Goal: Transaction & Acquisition: Purchase product/service

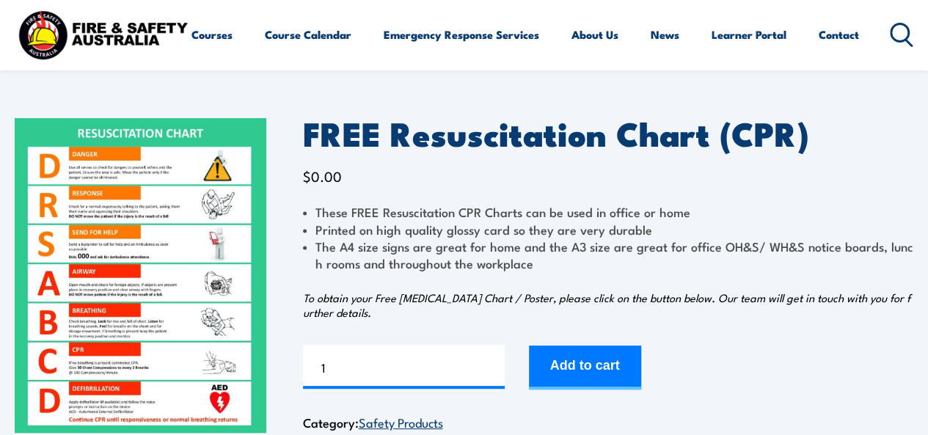
scroll to position [79, 0]
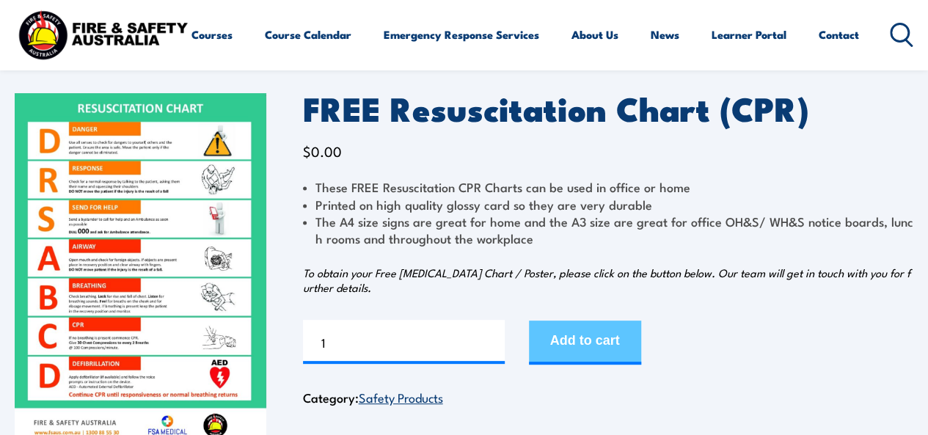
click at [581, 325] on button "Add to cart" at bounding box center [585, 343] width 112 height 44
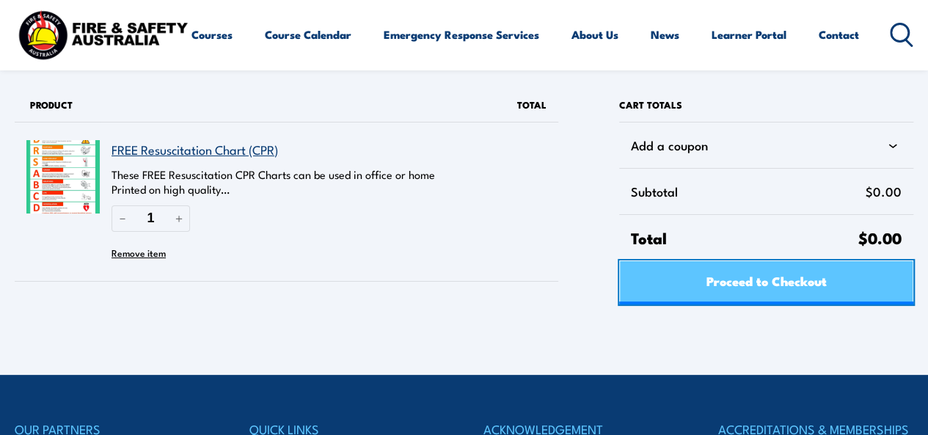
click at [778, 288] on span "Proceed to Checkout" at bounding box center [766, 280] width 120 height 39
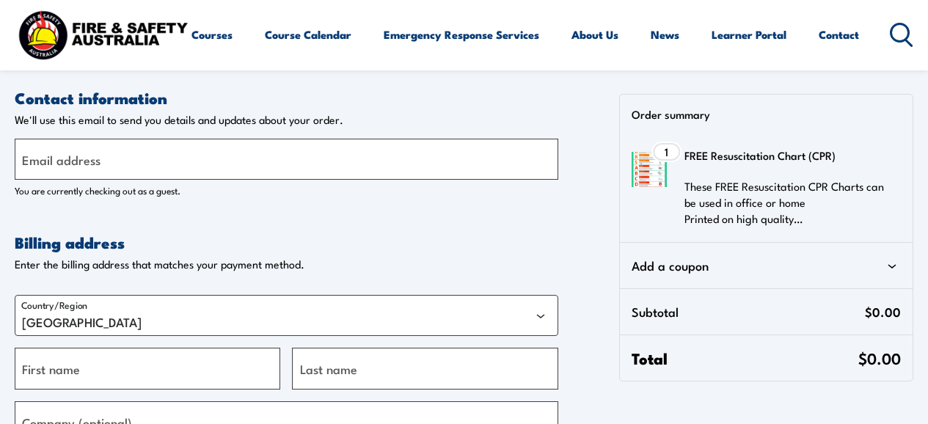
select select "VIC"
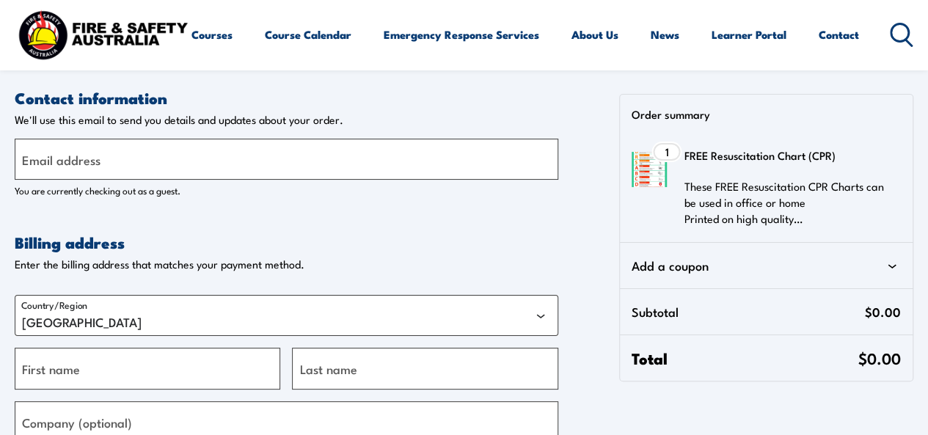
click at [98, 155] on label "Email address" at bounding box center [61, 160] width 79 height 20
click at [98, 155] on input "Email address" at bounding box center [287, 159] width 544 height 41
click at [98, 155] on input "ly" at bounding box center [287, 159] width 544 height 41
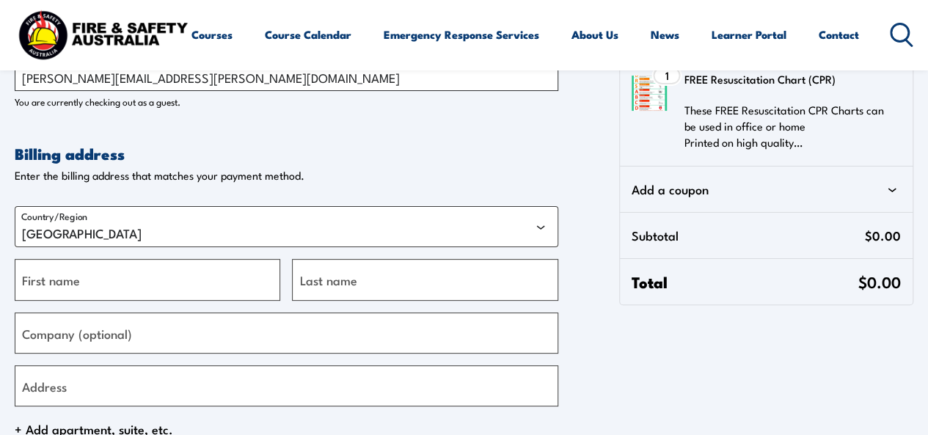
scroll to position [151, 0]
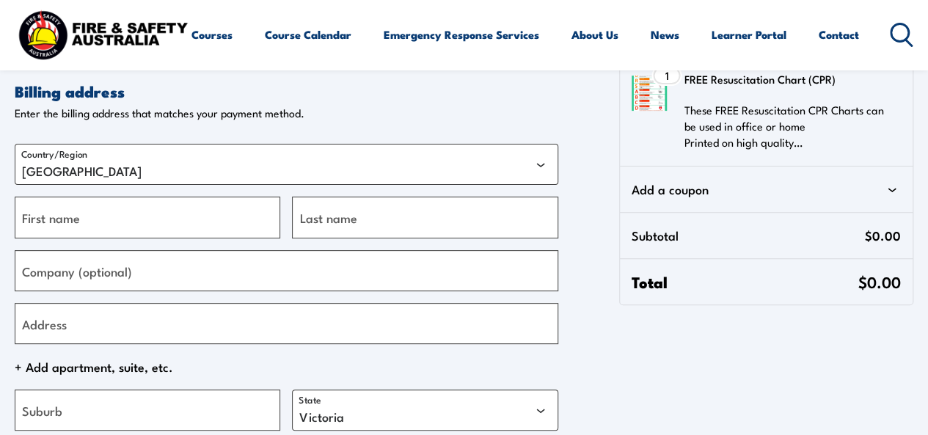
type input "[PERSON_NAME][EMAIL_ADDRESS][PERSON_NAME][DOMAIN_NAME]"
click at [185, 228] on input "First name" at bounding box center [148, 217] width 266 height 41
type input "Lucy"
type input "Jackson"
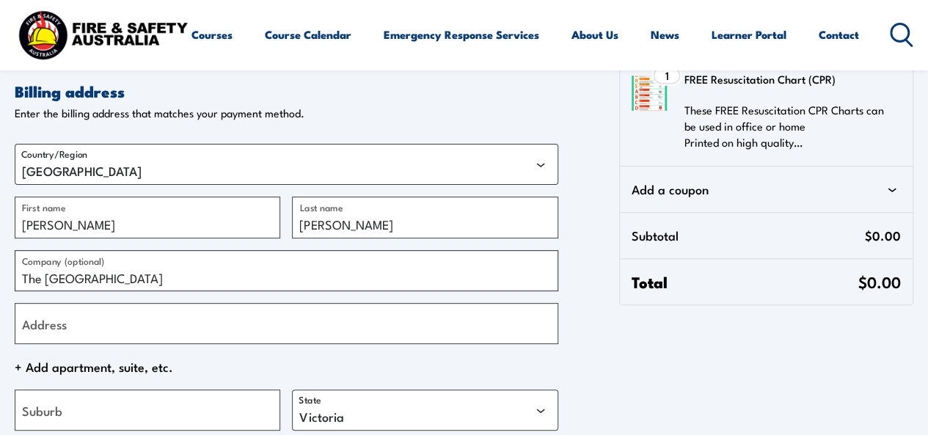
type input "The [GEOGRAPHIC_DATA]"
click at [156, 321] on input "Address" at bounding box center [287, 323] width 544 height 41
type input "[STREET_ADDRESS]"
type input "newtown"
select select "NSW"
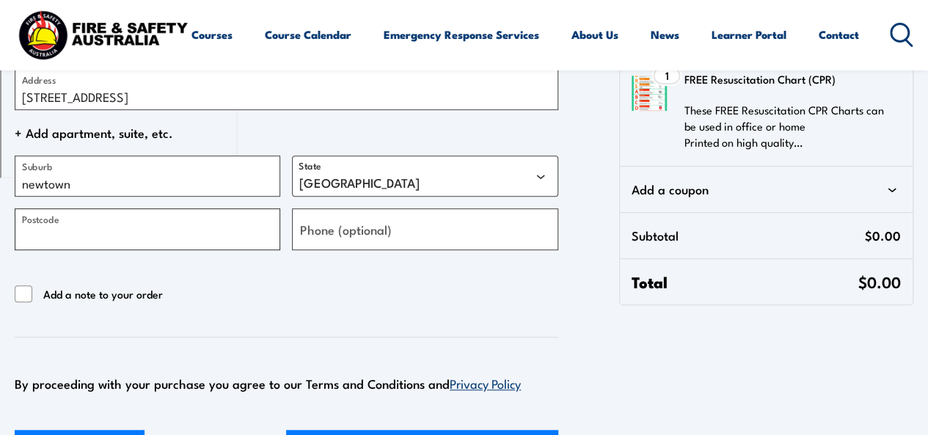
scroll to position [396, 0]
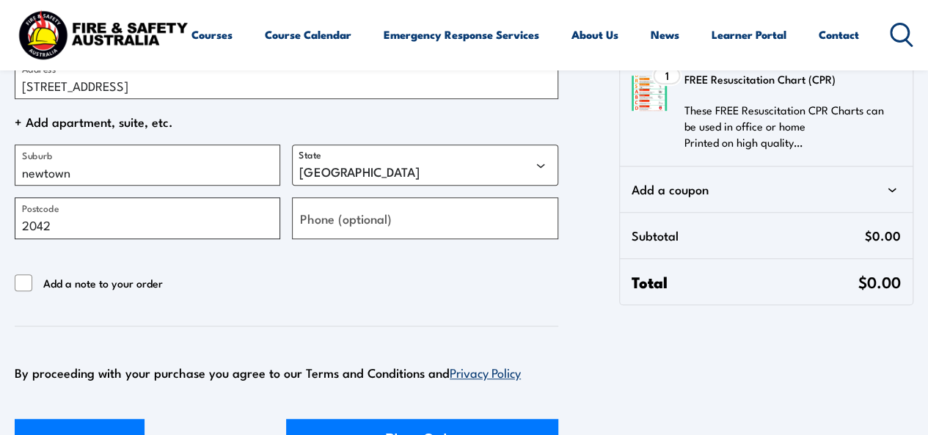
type input "2042"
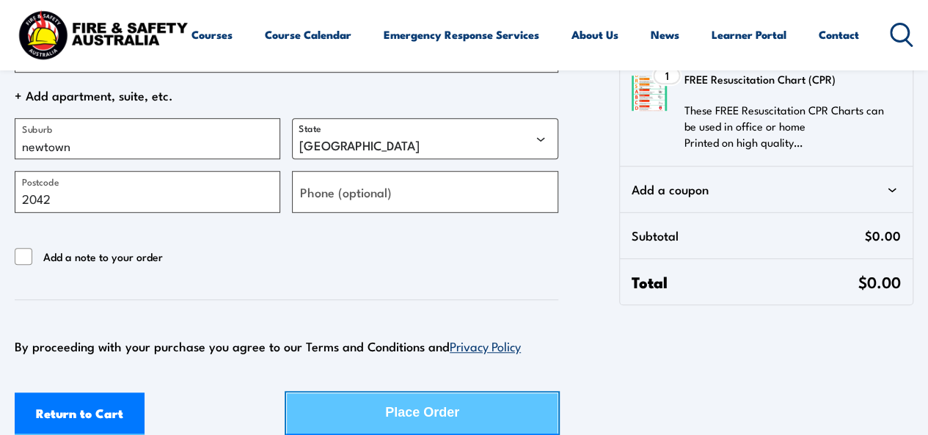
click at [481, 415] on button "Place Order" at bounding box center [422, 415] width 272 height 44
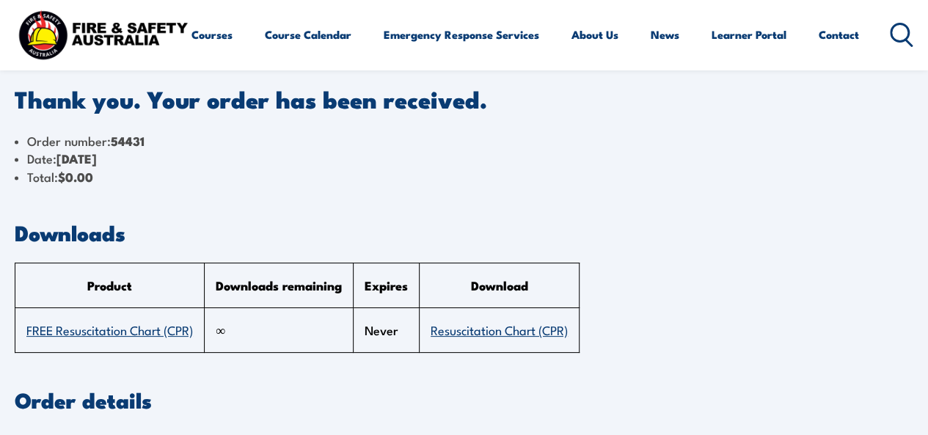
click at [490, 331] on link "Resuscitation Chart (CPR)" at bounding box center [499, 330] width 137 height 18
